Goal: Task Accomplishment & Management: Complete application form

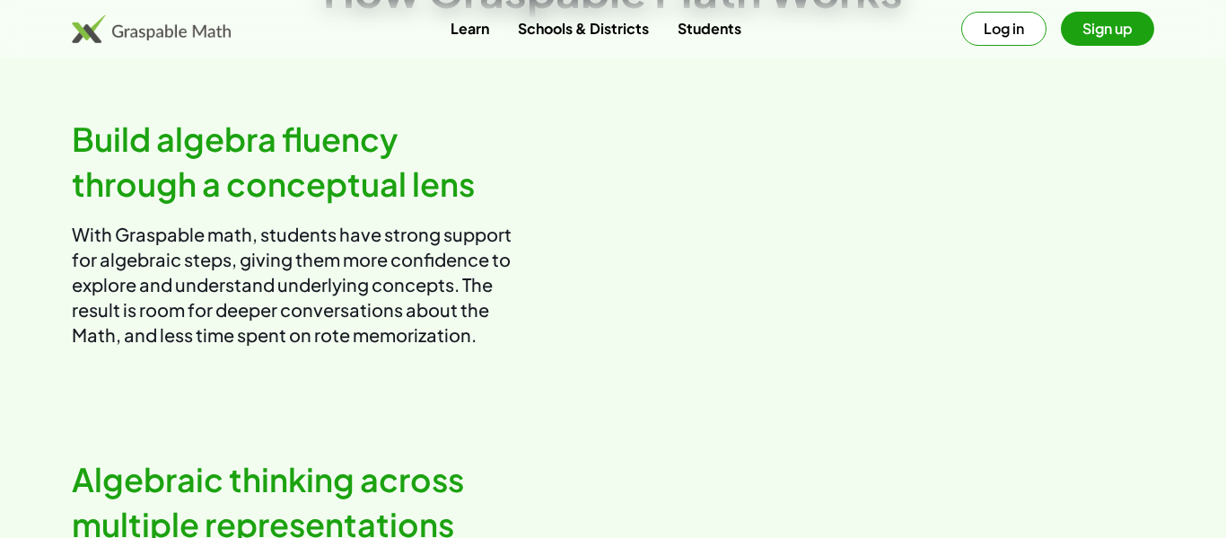
scroll to position [978, 0]
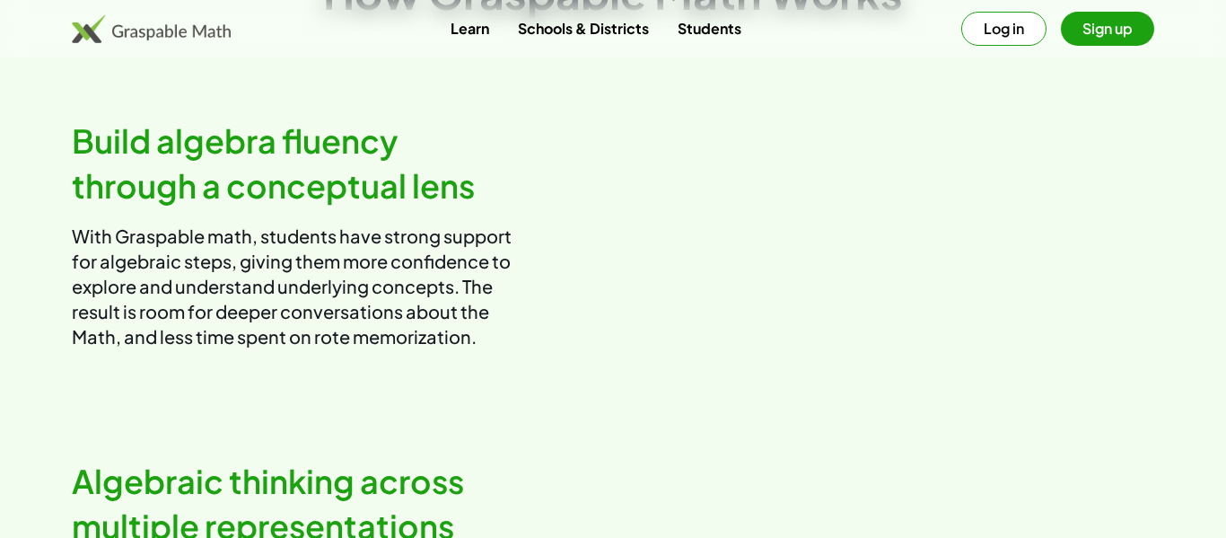
click at [602, 35] on link "Schools & Districts" at bounding box center [584, 28] width 160 height 33
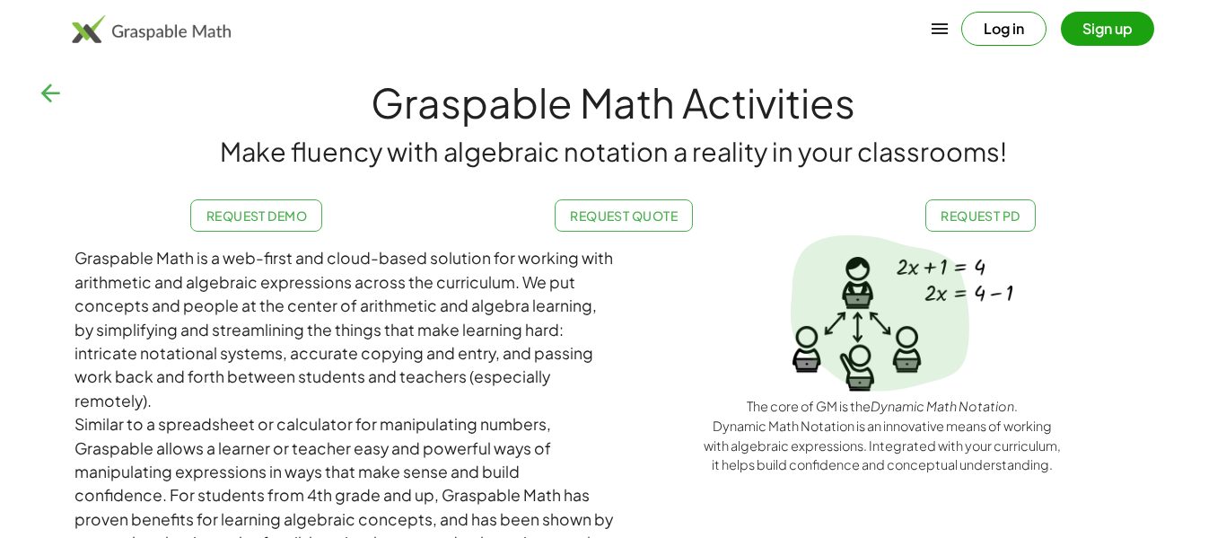
click at [61, 87] on icon "button" at bounding box center [50, 93] width 29 height 29
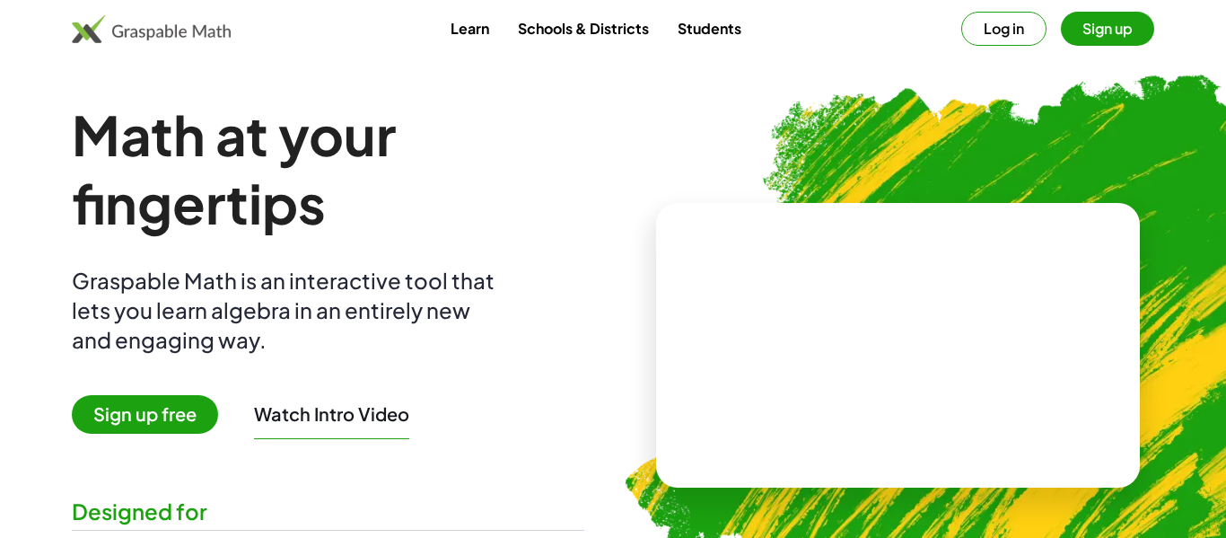
click at [492, 16] on link "Learn" at bounding box center [469, 28] width 67 height 33
click at [621, 40] on link "Schools & Districts" at bounding box center [584, 28] width 160 height 33
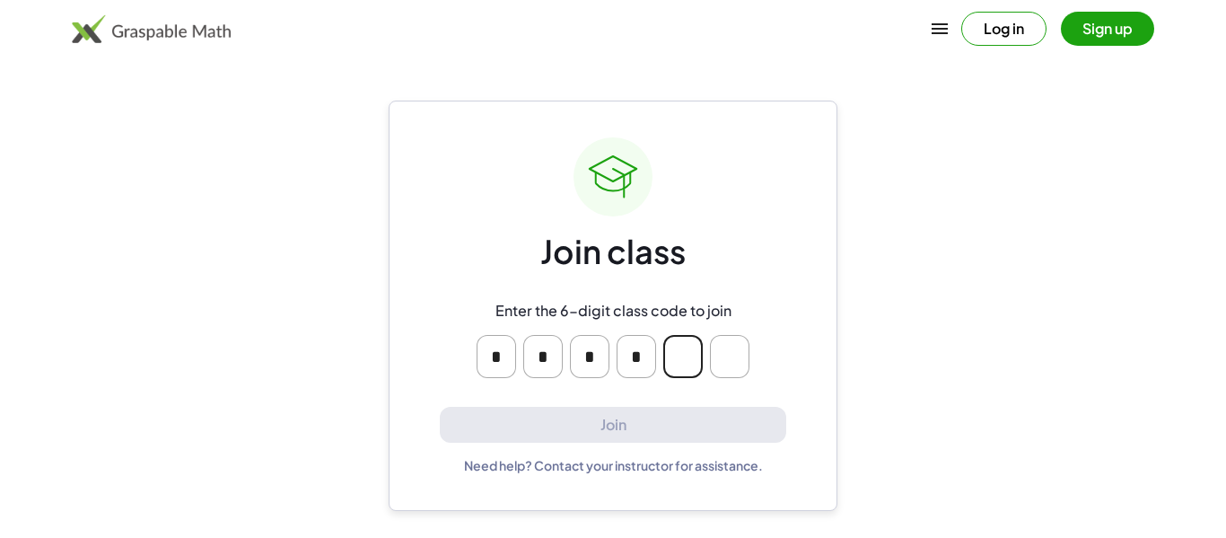
type input "*"
click at [623, 353] on input "Please enter OTP character 4" at bounding box center [637, 356] width 40 height 43
click at [357, 182] on main "Join class Enter the 6-digit class code to join Join Need help? Contact your in…" at bounding box center [613, 269] width 1226 height 538
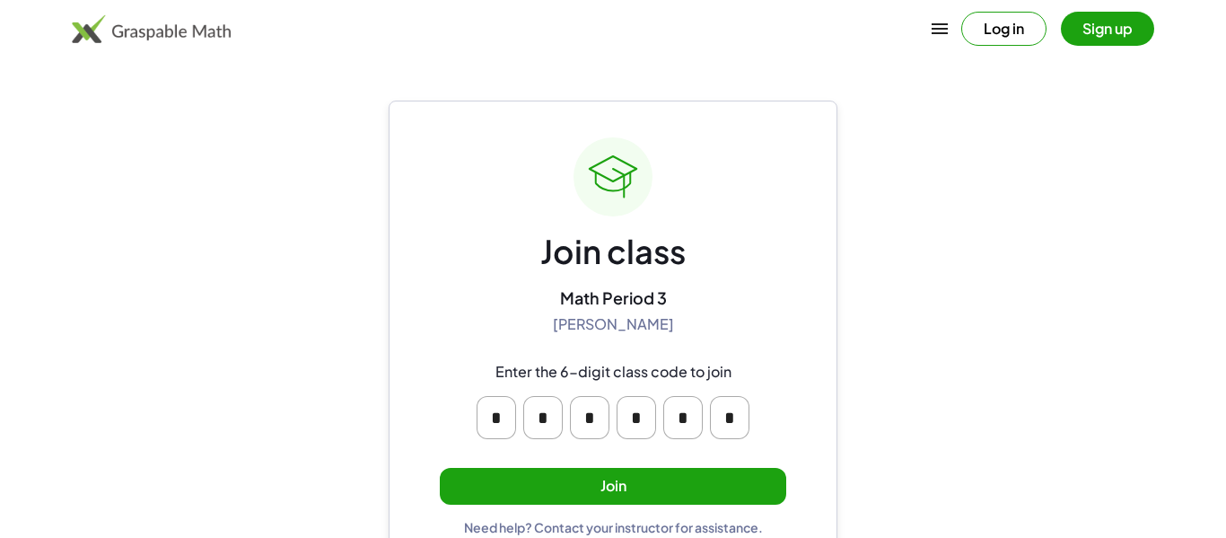
scroll to position [34, 0]
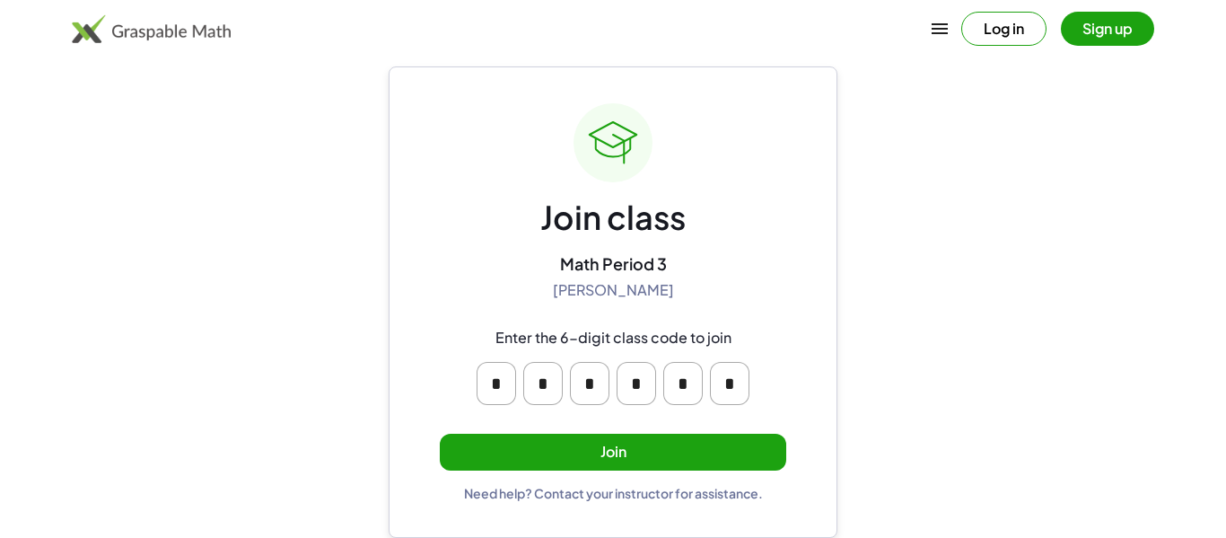
click at [634, 495] on div "Need help? Contact your instructor for assistance." at bounding box center [613, 493] width 299 height 16
click at [479, 495] on div "Need help? Contact your instructor for assistance." at bounding box center [613, 493] width 299 height 16
click at [514, 485] on div "Need help? Contact your instructor for assistance." at bounding box center [613, 493] width 299 height 16
click at [523, 509] on div "Join class Math Period 3 [PERSON_NAME] Enter the 6-digit class code to join * *…" at bounding box center [613, 301] width 449 height 471
